Goal: Obtain resource: Download file/media

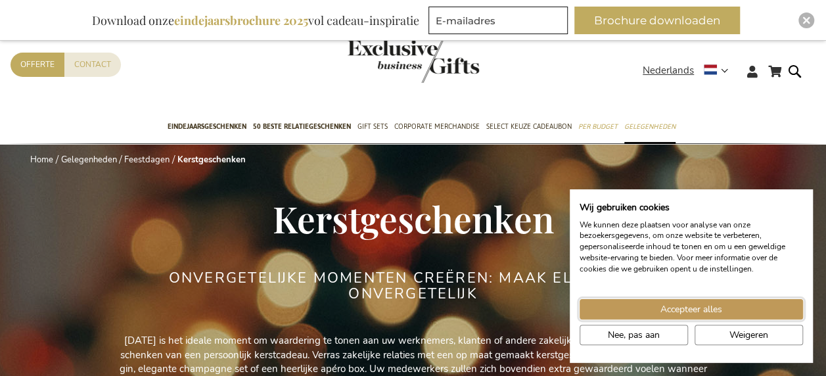
click at [718, 302] on button "Accepteer alles" at bounding box center [690, 309] width 223 height 20
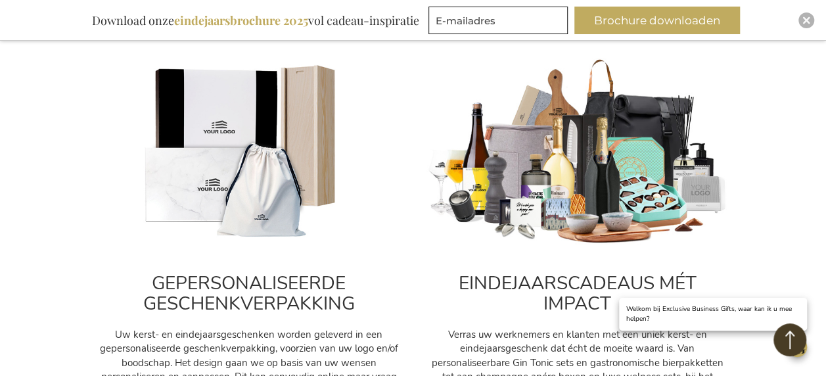
scroll to position [451, 0]
click at [282, 22] on b "eindejaarsbrochure 2025" at bounding box center [241, 20] width 134 height 16
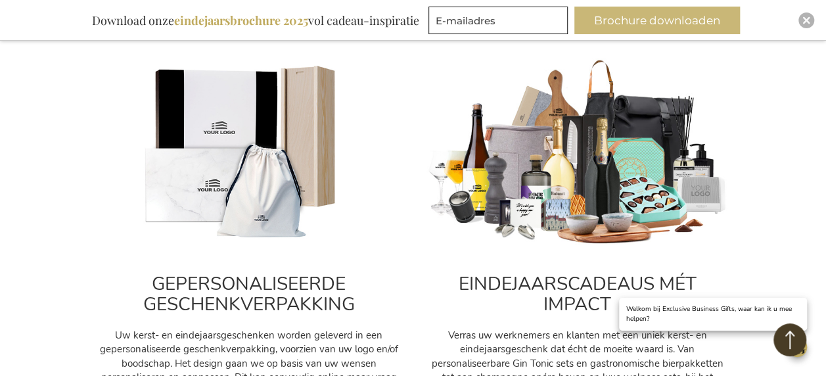
click at [621, 13] on button "Brochure downloaden" at bounding box center [657, 21] width 166 height 28
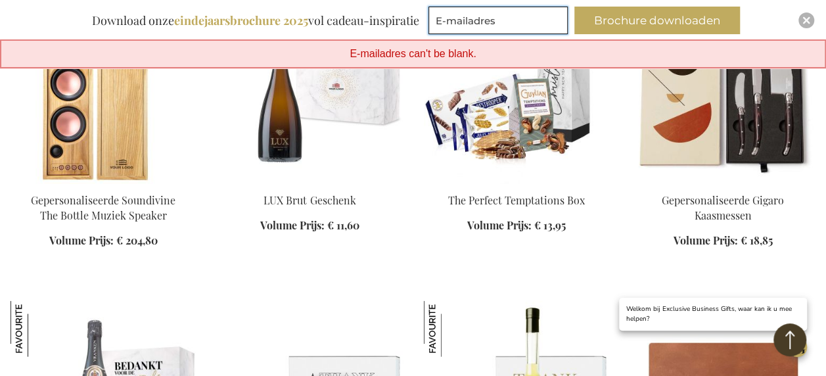
scroll to position [1280, 0]
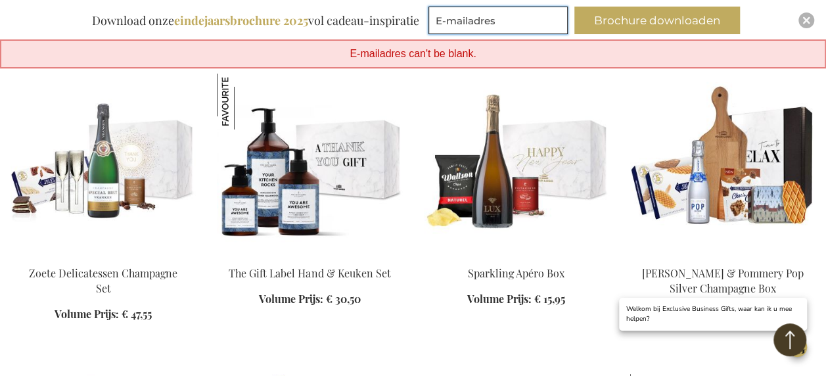
scroll to position [2406, 0]
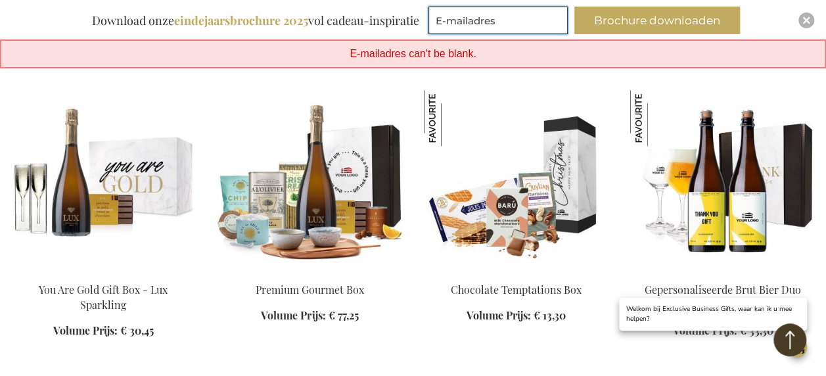
scroll to position [3282, 0]
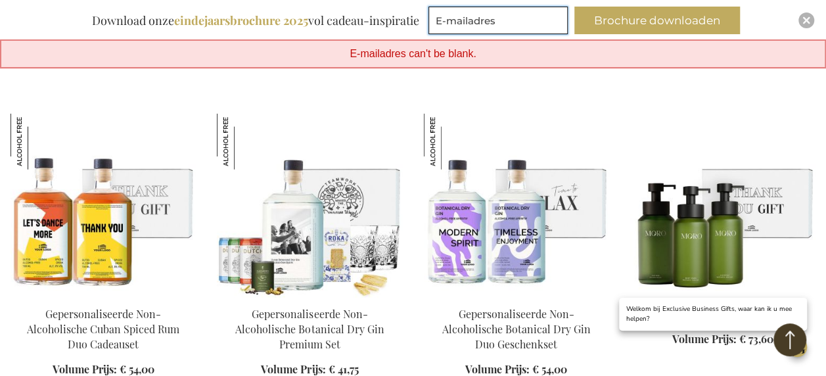
scroll to position [4180, 0]
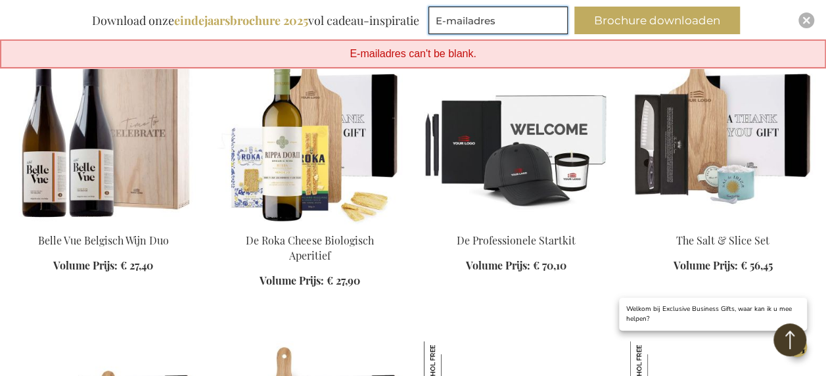
scroll to position [5166, 0]
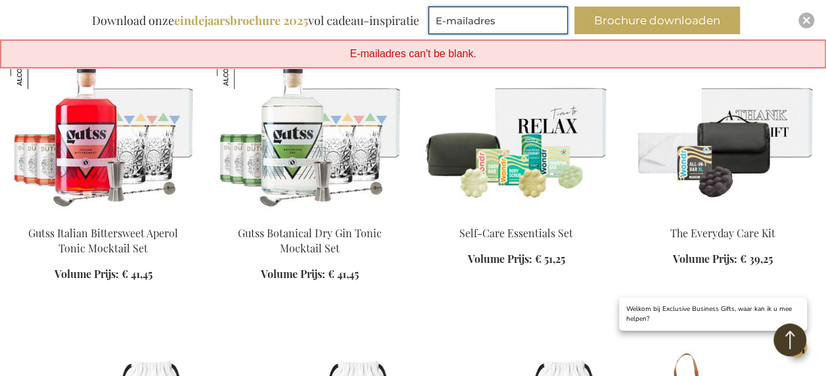
scroll to position [6062, 0]
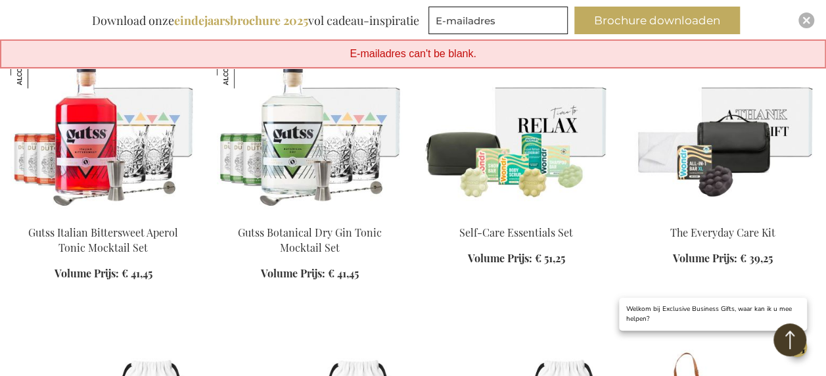
click at [740, 120] on img at bounding box center [722, 124] width 185 height 184
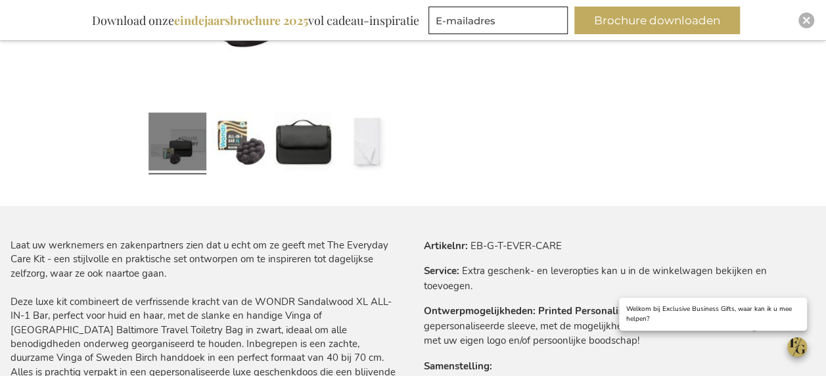
scroll to position [637, 0]
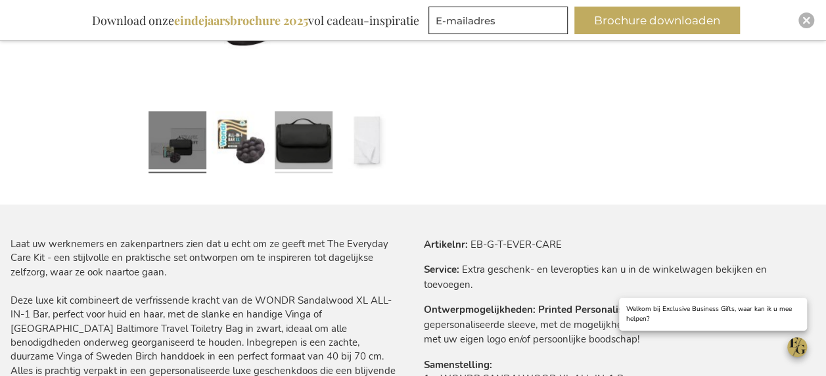
click at [296, 144] on link at bounding box center [304, 142] width 58 height 72
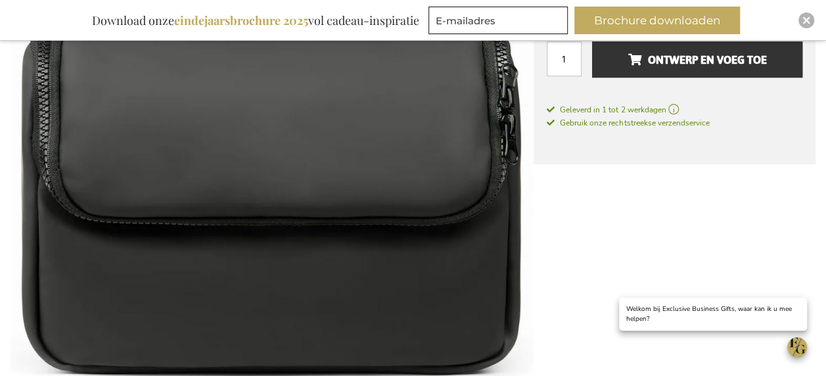
scroll to position [309, 0]
